Goal: Understand process/instructions: Learn how to perform a task or action

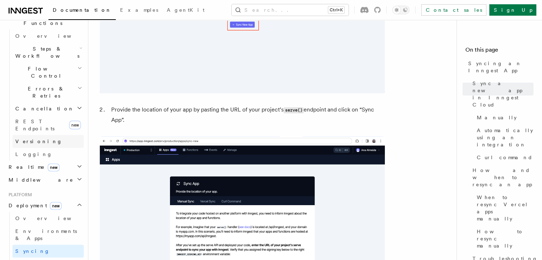
scroll to position [250, 0]
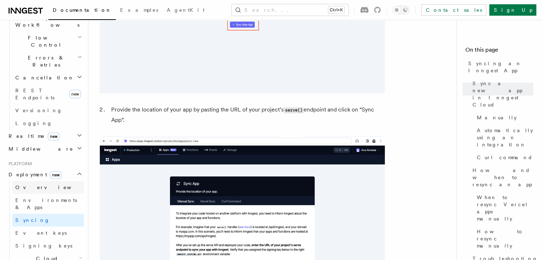
click at [26, 185] on span "Overview" at bounding box center [51, 188] width 73 height 6
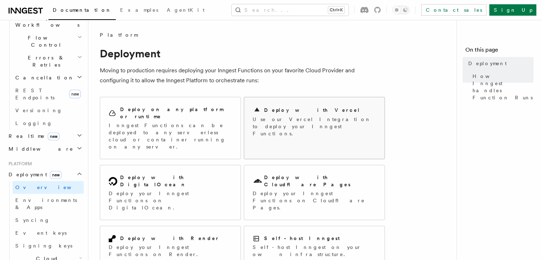
click at [331, 113] on div "Deploy with Vercel" at bounding box center [314, 110] width 123 height 9
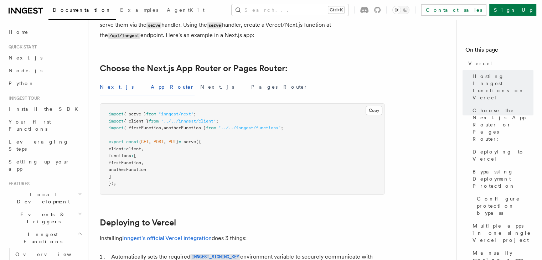
scroll to position [285, 0]
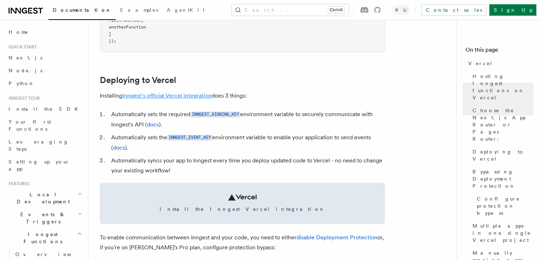
click at [157, 96] on link "Inngest's official Vercel integration" at bounding box center [167, 95] width 90 height 7
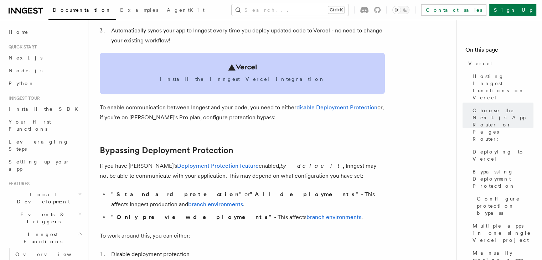
scroll to position [428, 0]
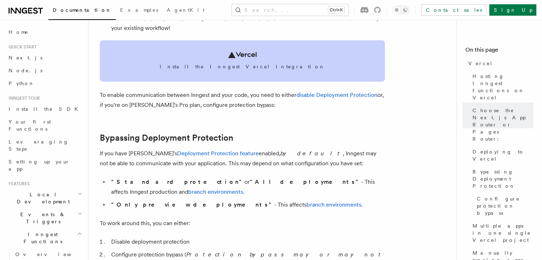
click at [246, 63] on link "Install the Inngest Vercel integration" at bounding box center [242, 60] width 285 height 41
